Goal: Navigation & Orientation: Go to known website

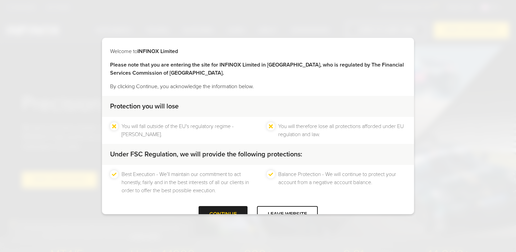
scroll to position [19, 0]
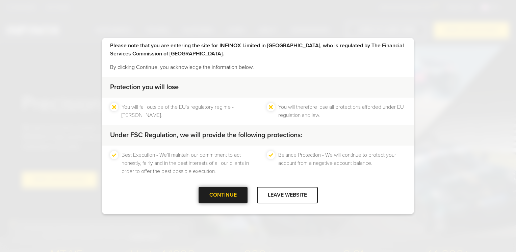
click at [223, 195] on div at bounding box center [223, 195] width 0 height 0
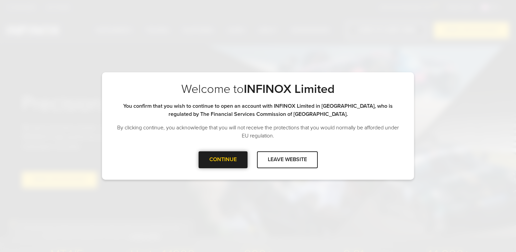
scroll to position [0, 0]
click at [228, 158] on div "CONTINUE" at bounding box center [222, 159] width 49 height 17
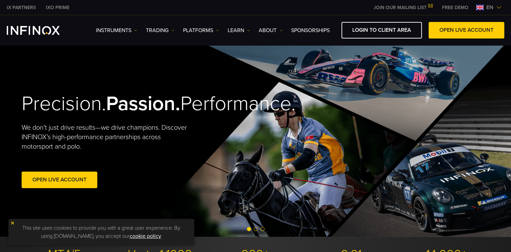
click at [496, 7] on img at bounding box center [498, 7] width 5 height 5
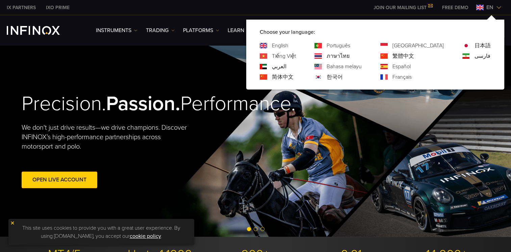
click at [343, 76] on link "한국어" at bounding box center [334, 77] width 16 height 8
